Goal: Transaction & Acquisition: Purchase product/service

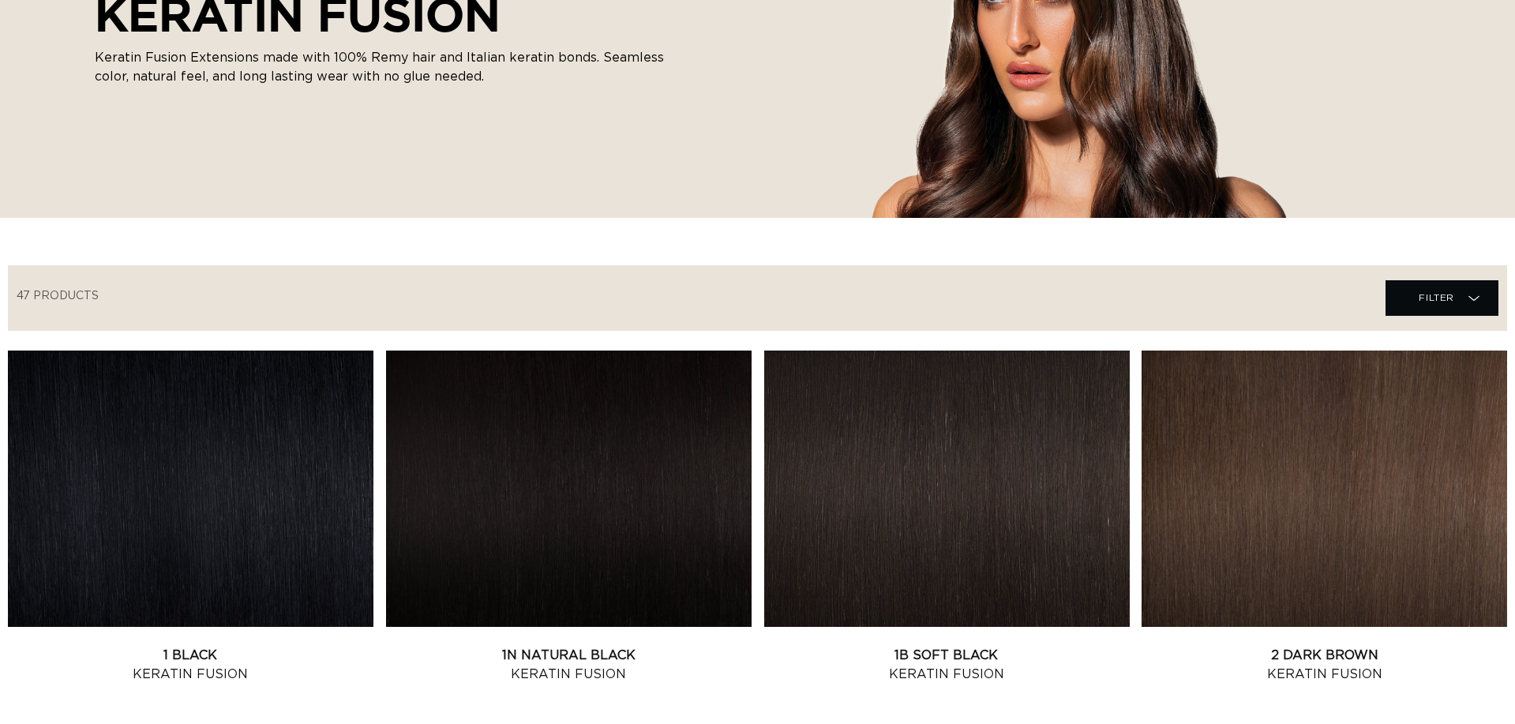
scroll to position [-17, 0]
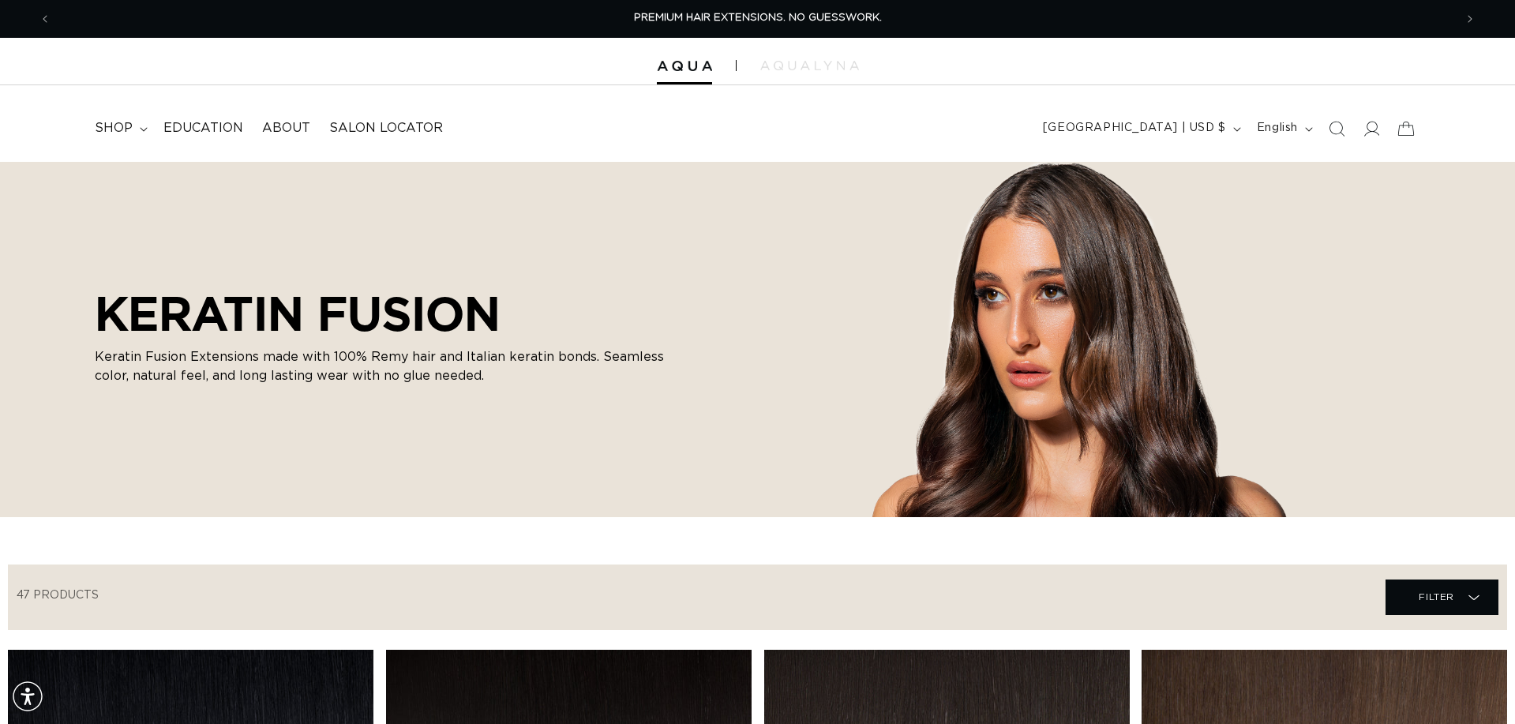
drag, startPoint x: 1337, startPoint y: 130, endPoint x: 560, endPoint y: 226, distance: 782.4
click at [1337, 130] on icon "Search" at bounding box center [1336, 129] width 16 height 16
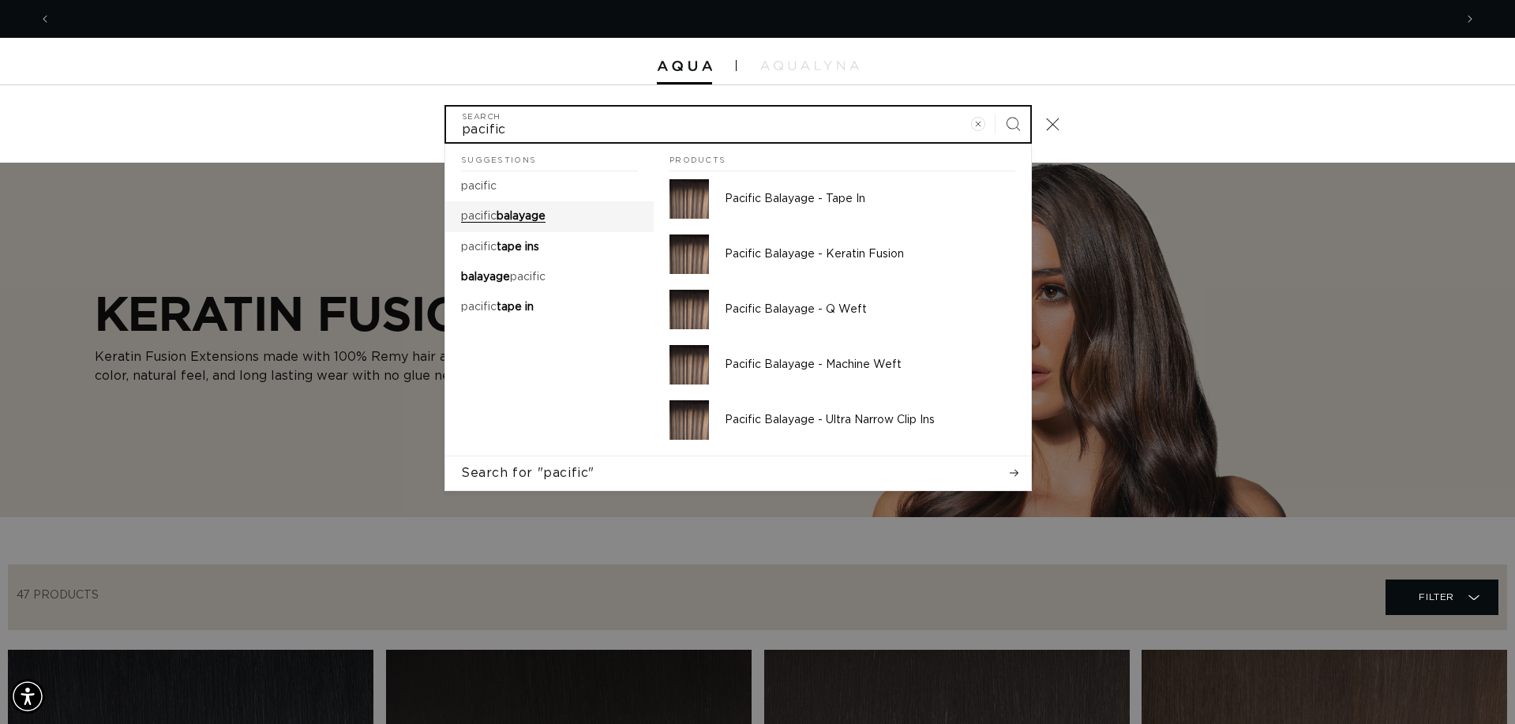
scroll to position [0, 2805]
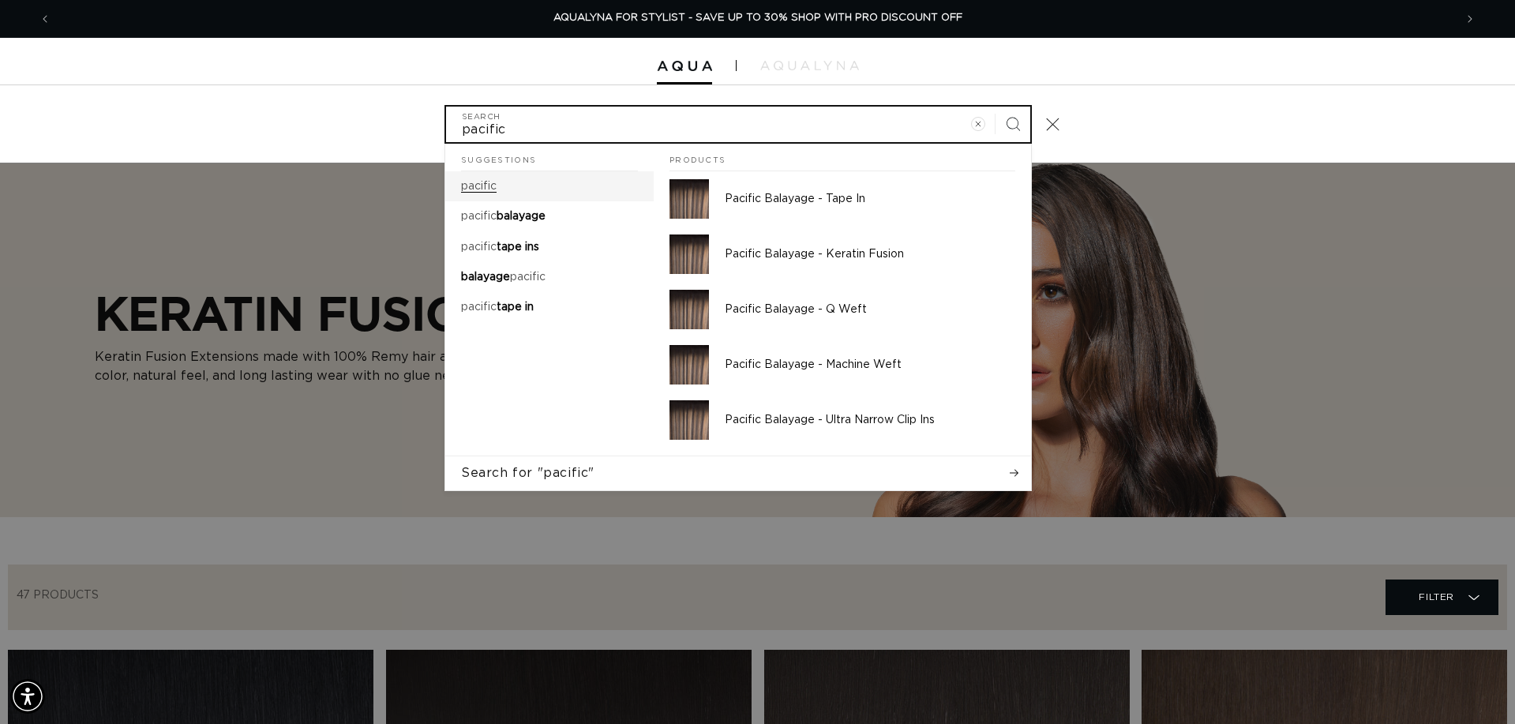
type input "pacific"
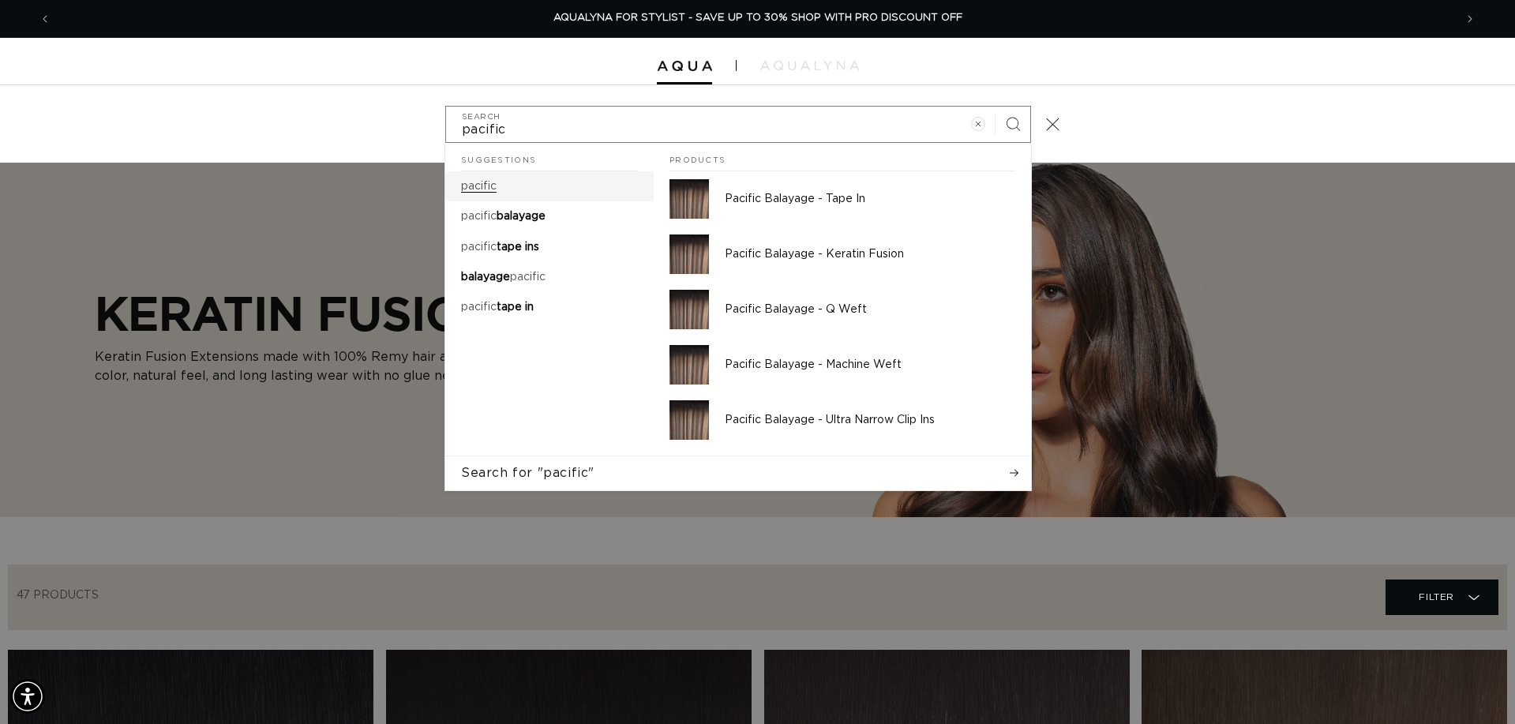
click at [493, 187] on mark "pacific" at bounding box center [479, 186] width 36 height 11
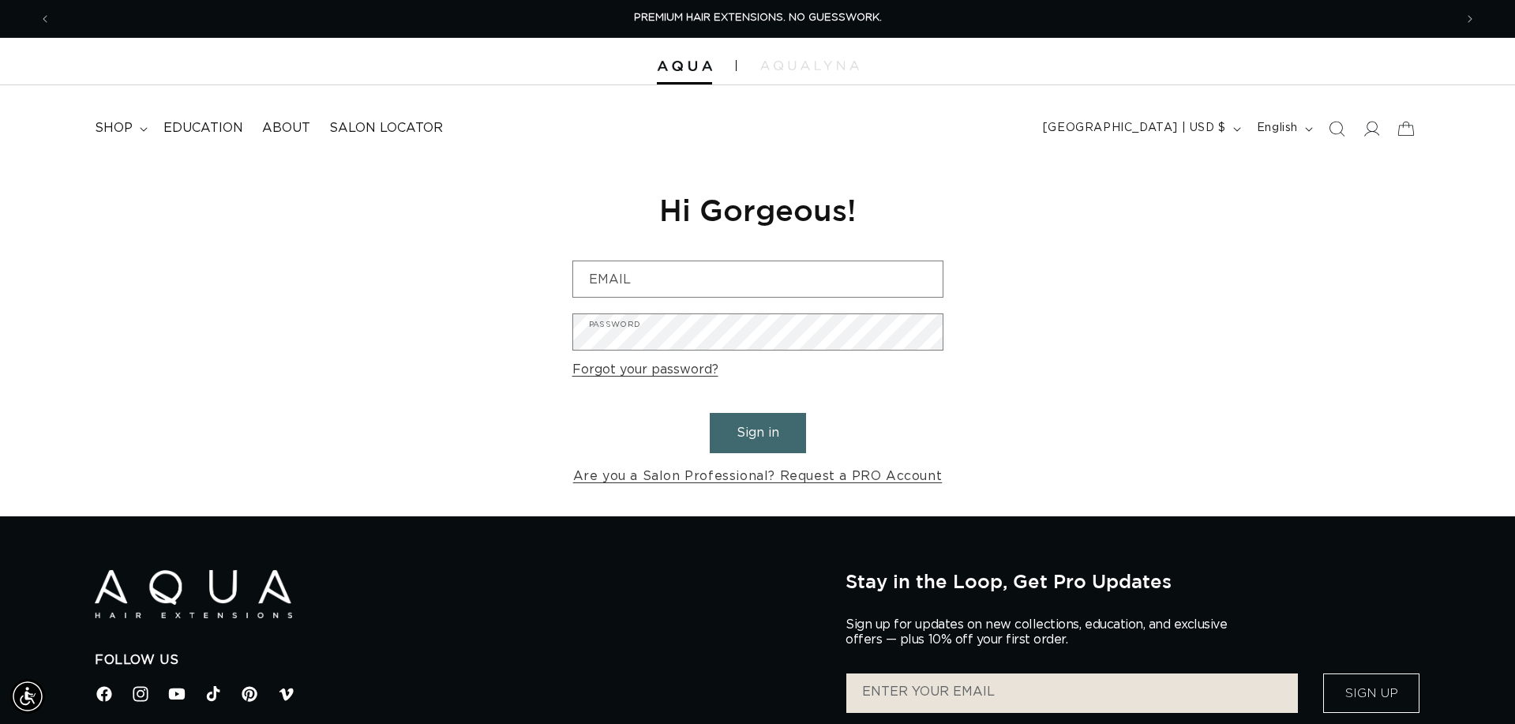
type input "barry@moxyspa.com"
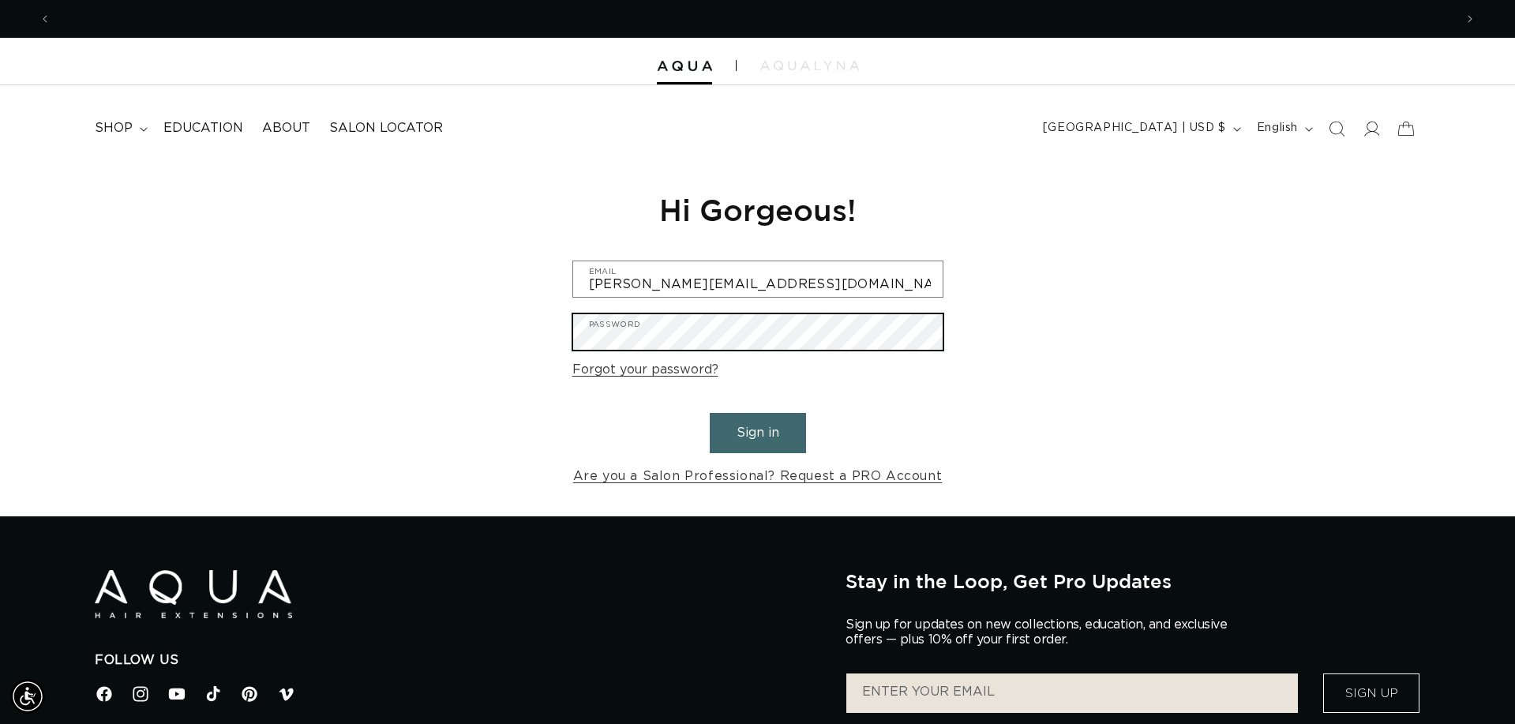
scroll to position [0, 1402]
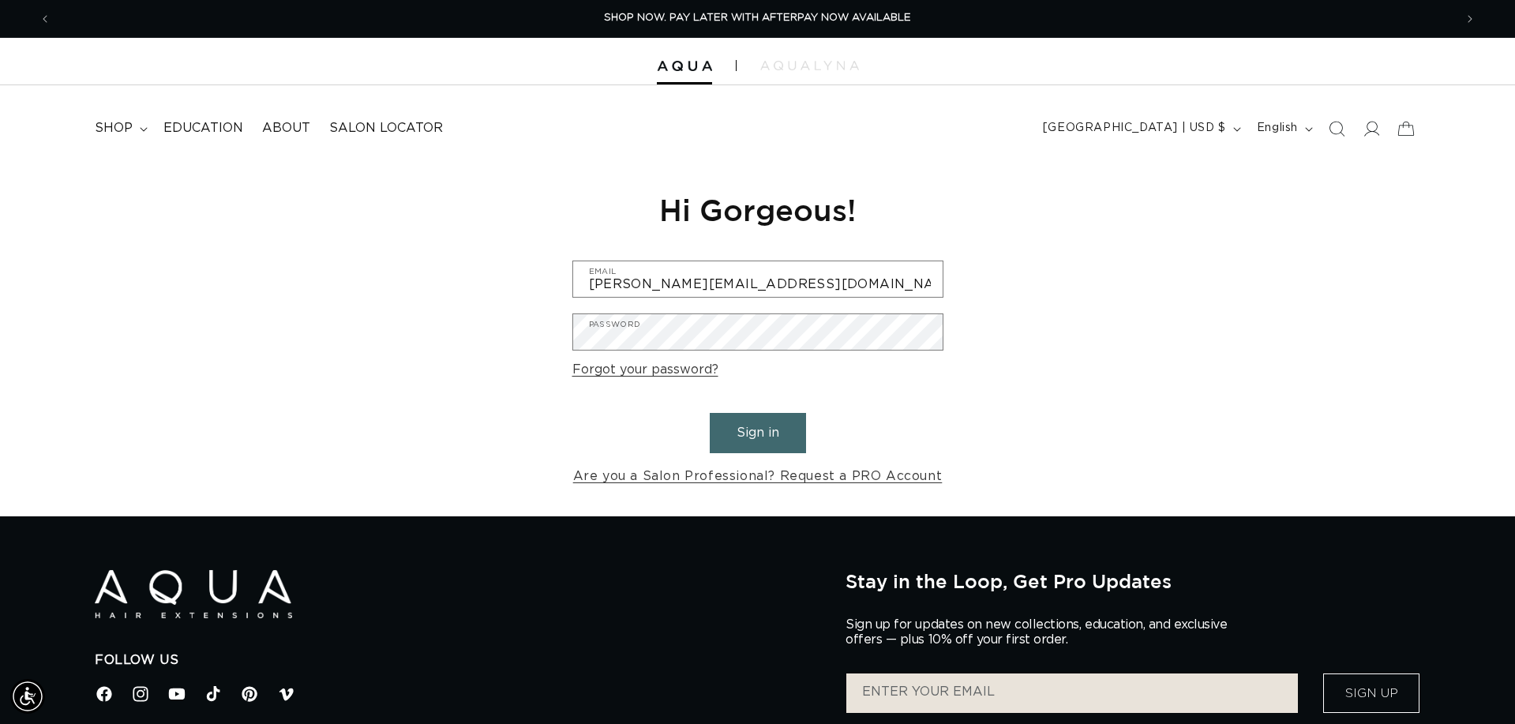
click at [740, 420] on button "Sign in" at bounding box center [758, 433] width 96 height 40
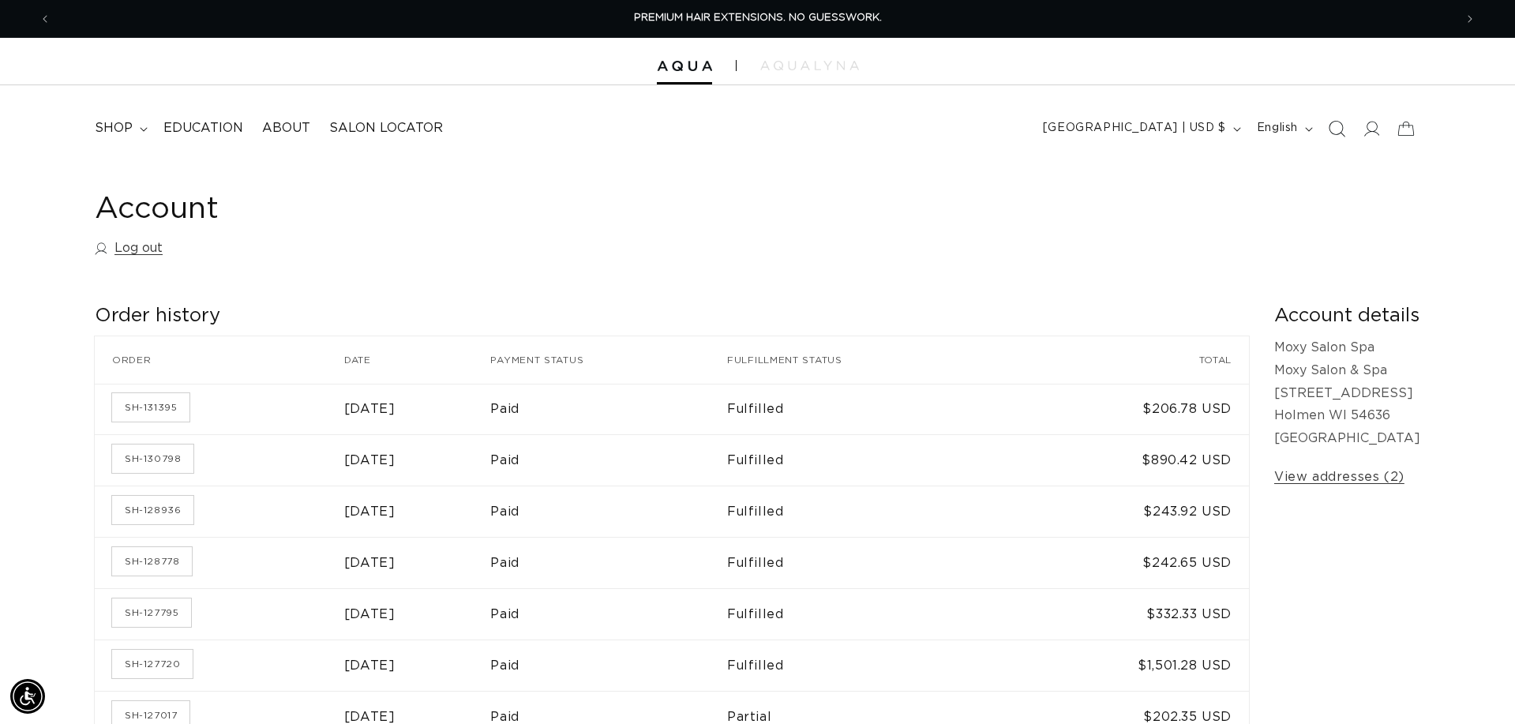
click at [1341, 123] on icon "Search" at bounding box center [1335, 128] width 17 height 17
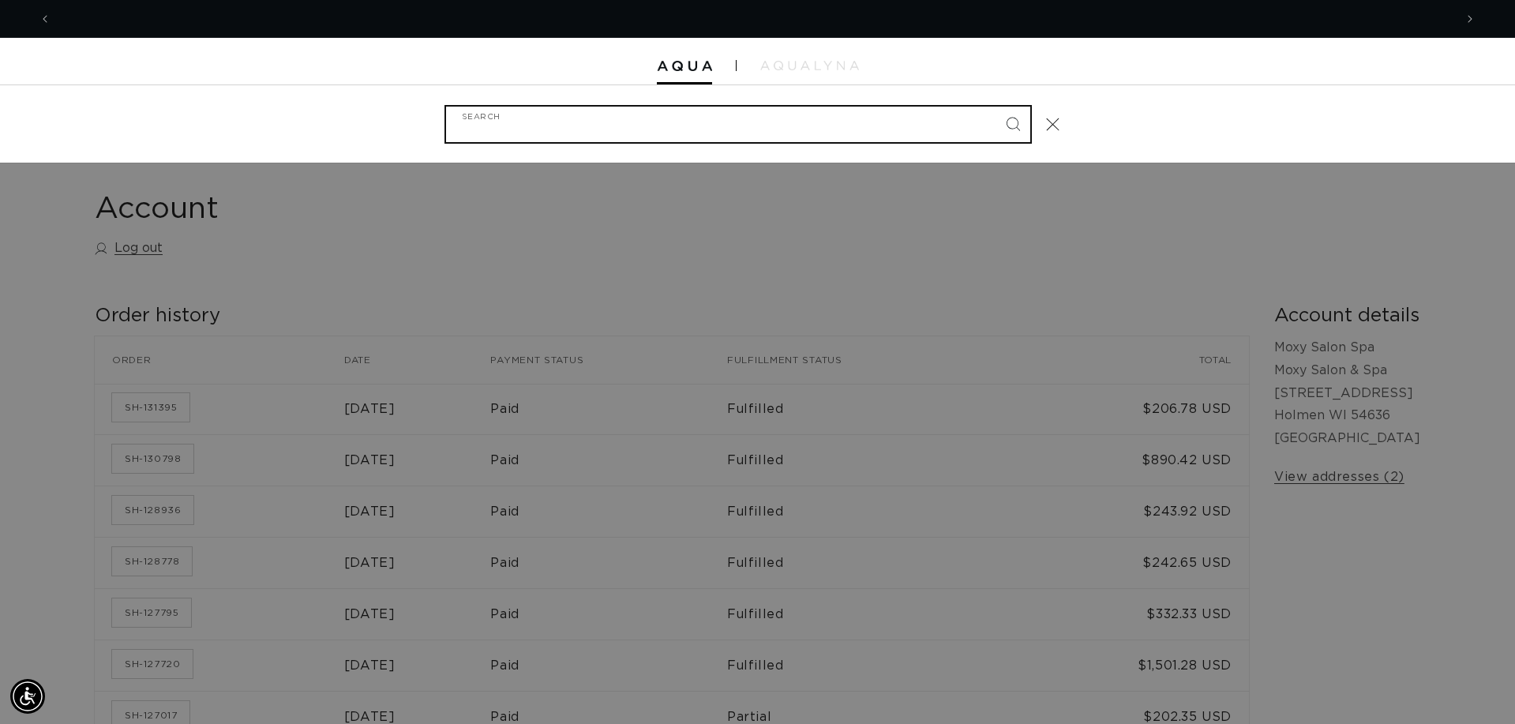
scroll to position [0, 1402]
type input "pacific"
click at [1013, 122] on button "Search" at bounding box center [1012, 124] width 35 height 35
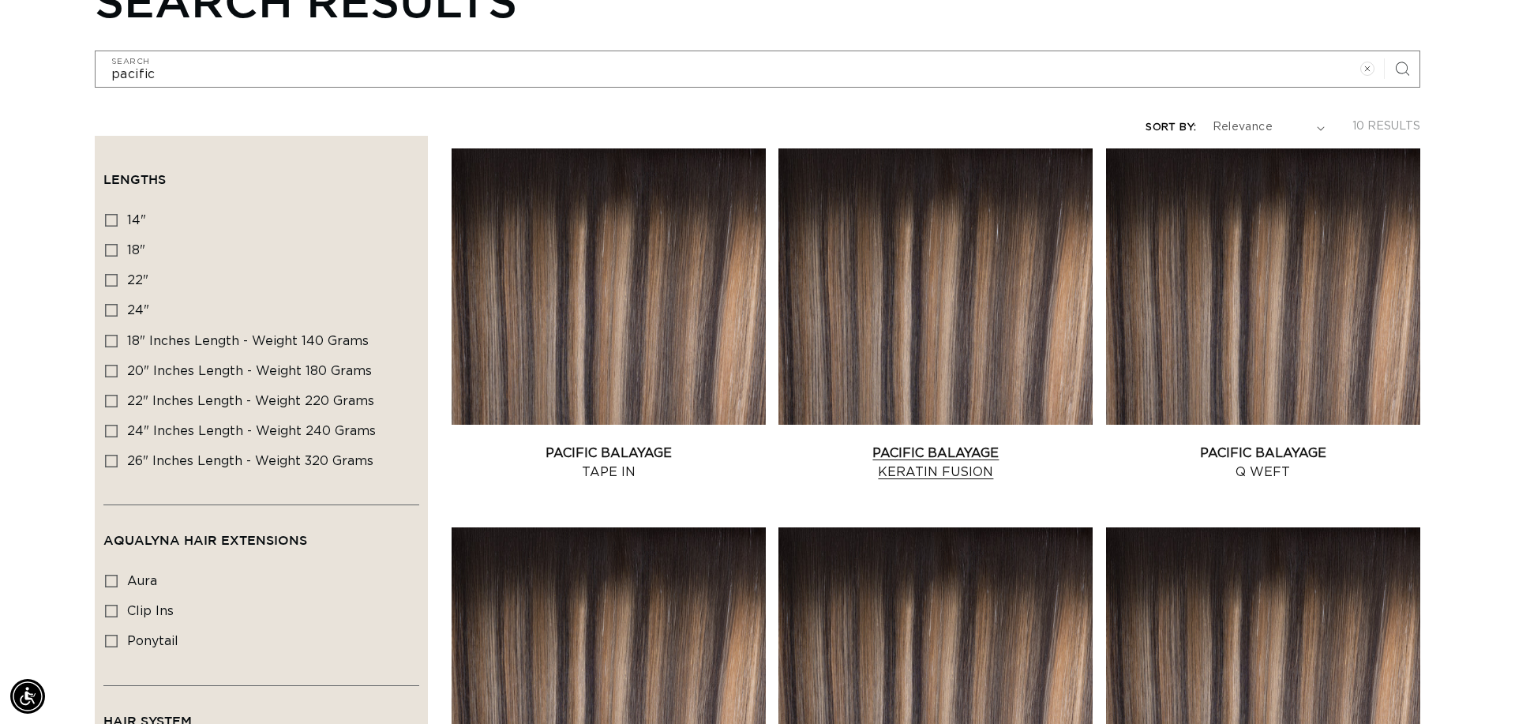
click at [920, 444] on link "Pacific Balayage Keratin Fusion" at bounding box center [935, 463] width 314 height 38
